Goal: Information Seeking & Learning: Learn about a topic

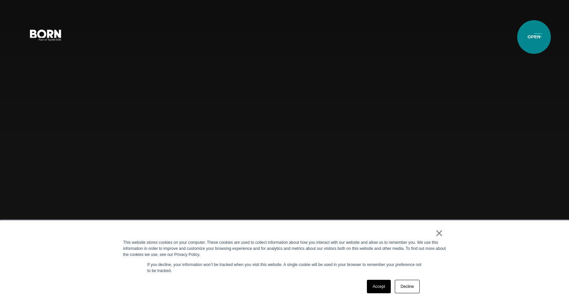
click at [534, 37] on button "Primary Menu" at bounding box center [538, 35] width 16 height 14
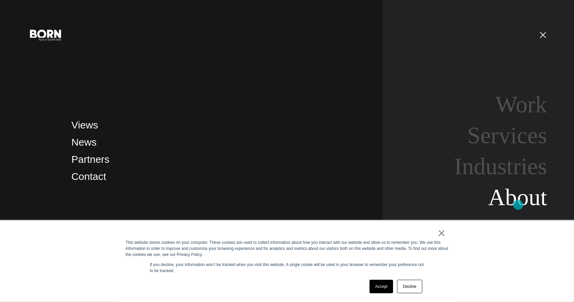
click at [518, 205] on link "About" at bounding box center [517, 197] width 59 height 26
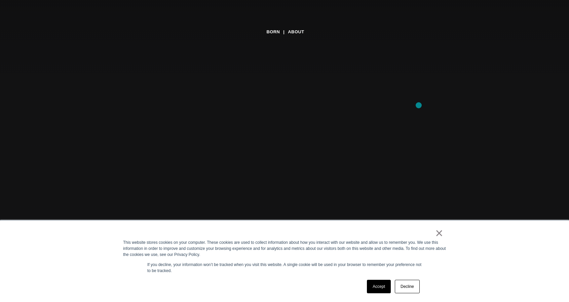
scroll to position [134, 0]
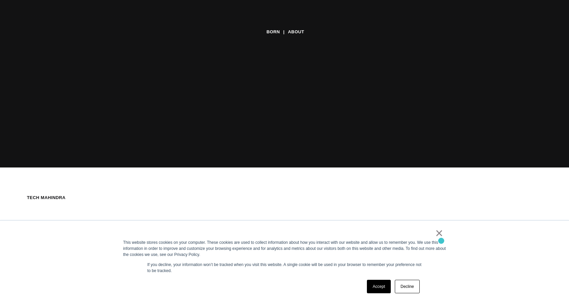
click at [442, 236] on link "×" at bounding box center [439, 233] width 8 height 6
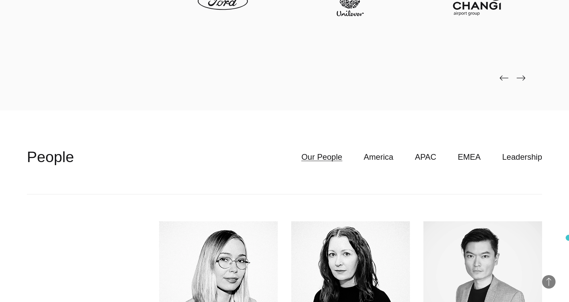
scroll to position [1968, 0]
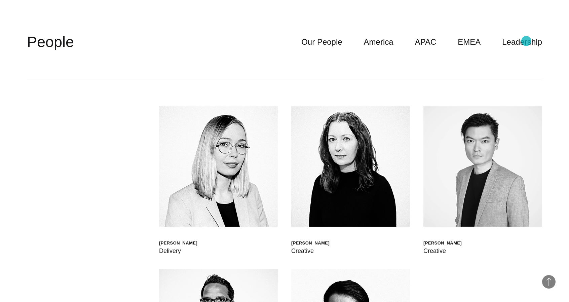
click at [526, 41] on link "Leadership" at bounding box center [522, 42] width 40 height 13
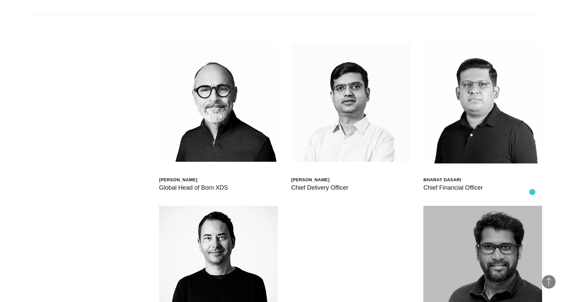
scroll to position [2102, 0]
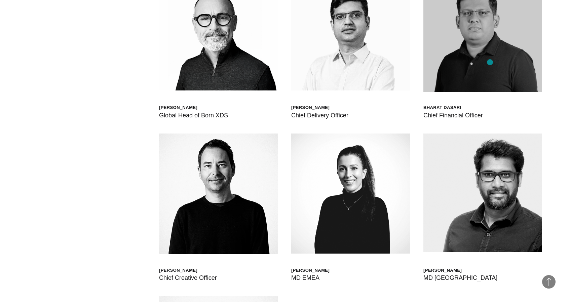
click at [490, 62] on img at bounding box center [482, 32] width 119 height 120
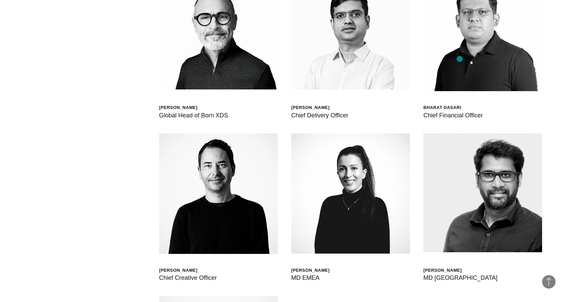
scroll to position [1968, 0]
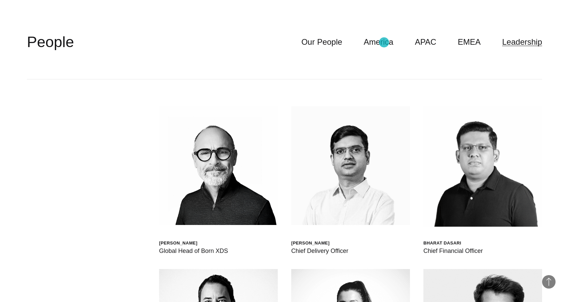
click at [305, 39] on ul "Our People America APAC EMEA Leadership" at bounding box center [411, 42] width 262 height 13
click at [393, 39] on link "America" at bounding box center [379, 42] width 30 height 13
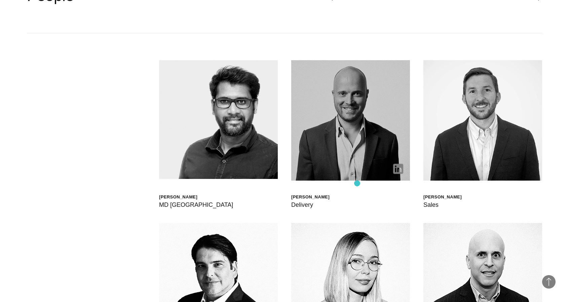
scroll to position [2001, 0]
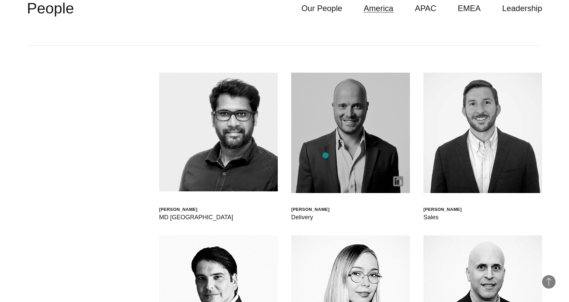
click at [325, 155] on img at bounding box center [350, 133] width 119 height 120
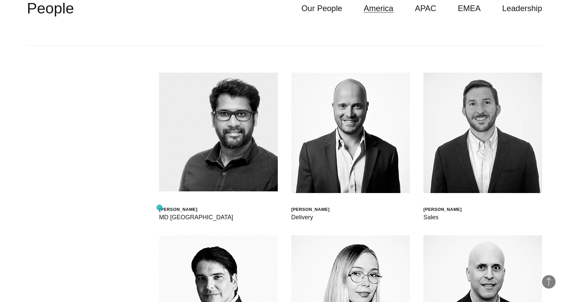
drag, startPoint x: 200, startPoint y: 210, endPoint x: 159, endPoint y: 207, distance: 41.1
click at [159, 207] on div "Sathish Elumalai" at bounding box center [196, 209] width 74 height 6
copy div "Sathish Elumalai"
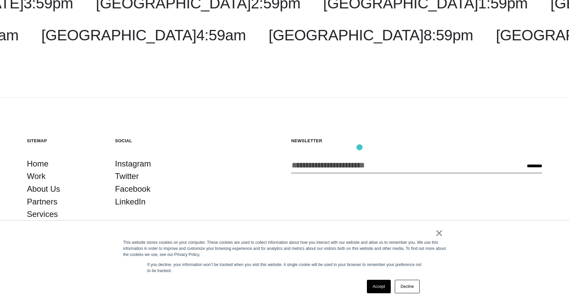
scroll to position [1225, 0]
